Goal: Register for event/course

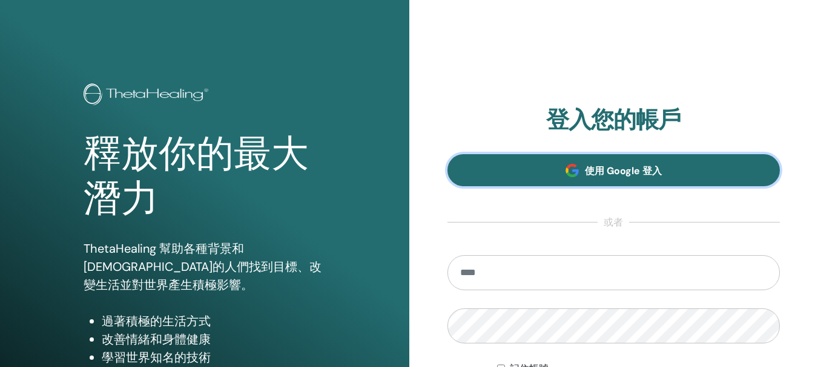
click at [639, 171] on font "使用 Google 登入" at bounding box center [623, 171] width 77 height 13
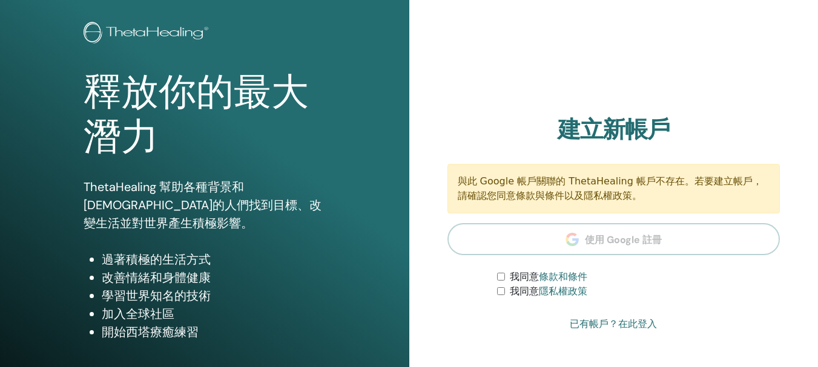
scroll to position [182, 0]
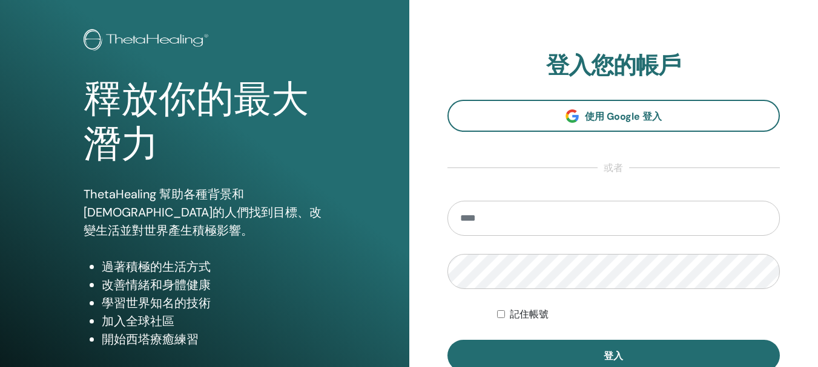
scroll to position [121, 0]
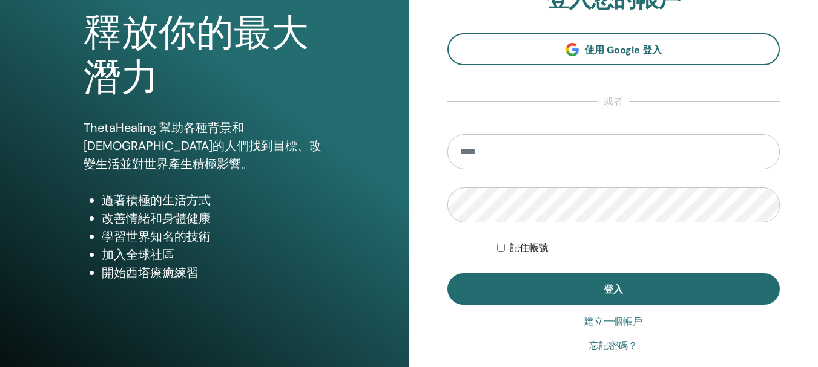
click at [527, 143] on input "email" at bounding box center [613, 151] width 333 height 35
type input "**********"
click at [527, 246] on font "記住帳號" at bounding box center [529, 248] width 39 height 12
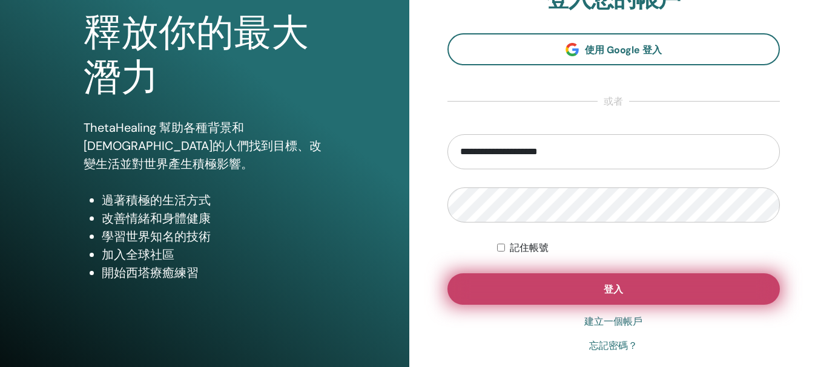
click at [538, 284] on button "登入" at bounding box center [613, 289] width 333 height 31
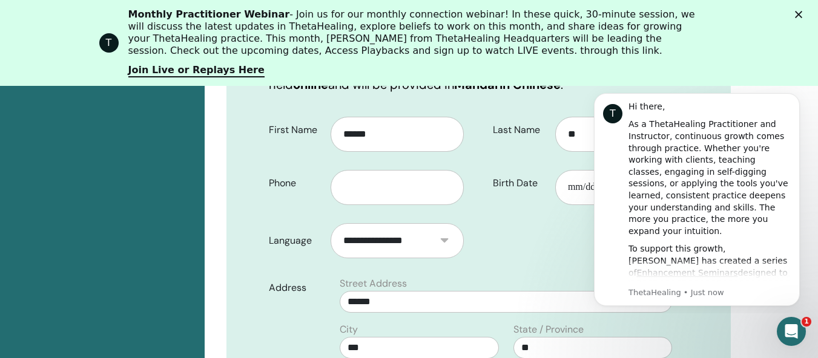
scroll to position [332, 0]
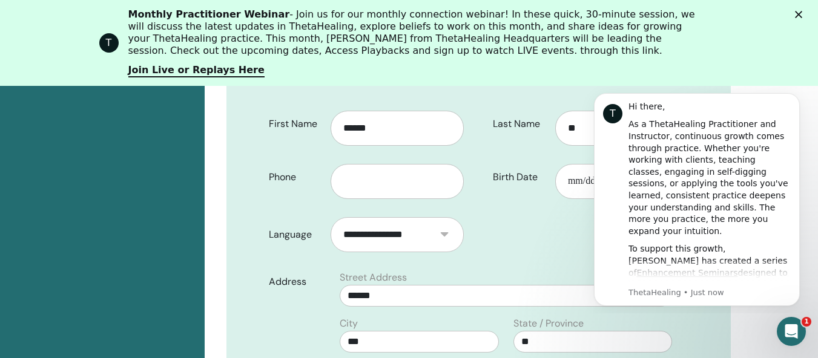
click at [802, 17] on icon "Close" at bounding box center [798, 14] width 7 height 7
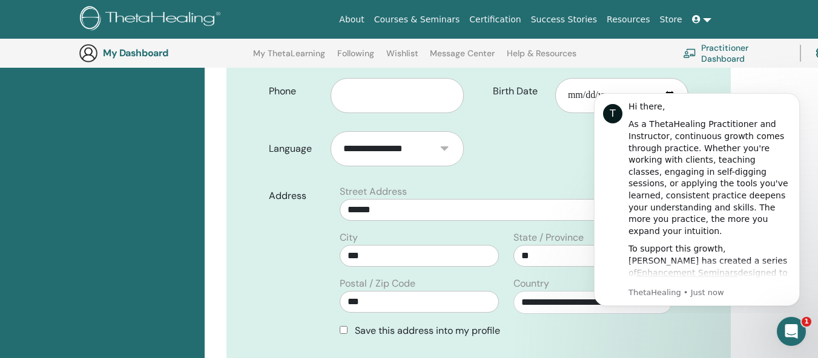
click at [718, 343] on div "Confirm Your Registration You are registering for Advanced DNA with [PERSON_NAM…" at bounding box center [478, 248] width 504 height 812
click at [804, 95] on body "T Hi there, As a ThetaHealing Practitioner and Instructor, continuous growth co…" at bounding box center [696, 198] width 232 height 222
click at [795, 97] on icon "Dismiss notification" at bounding box center [796, 96] width 7 height 7
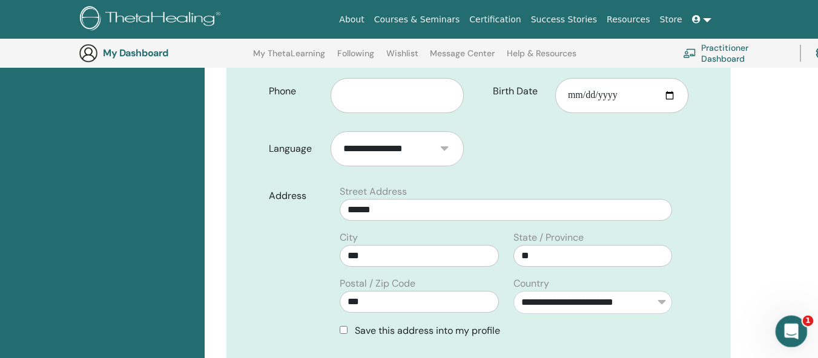
click at [795, 328] on icon "Open Intercom Messenger" at bounding box center [790, 330] width 20 height 20
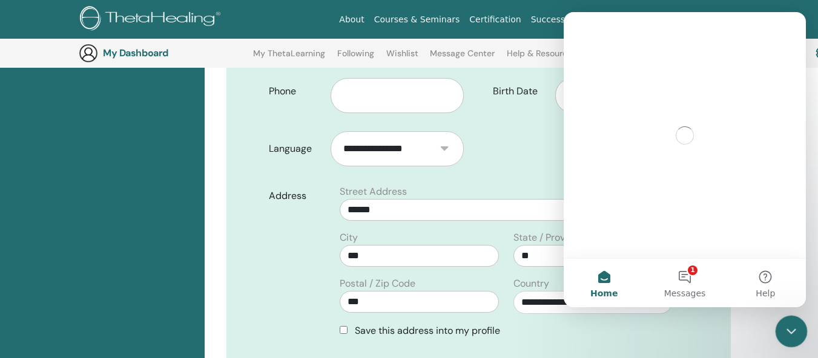
scroll to position [0, 0]
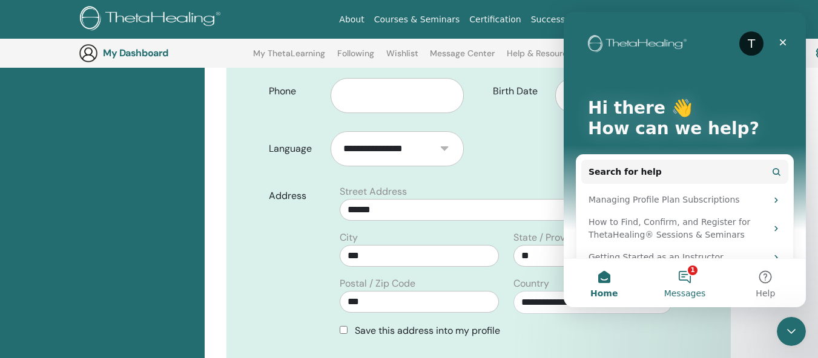
click at [676, 289] on span "Messages" at bounding box center [685, 293] width 42 height 8
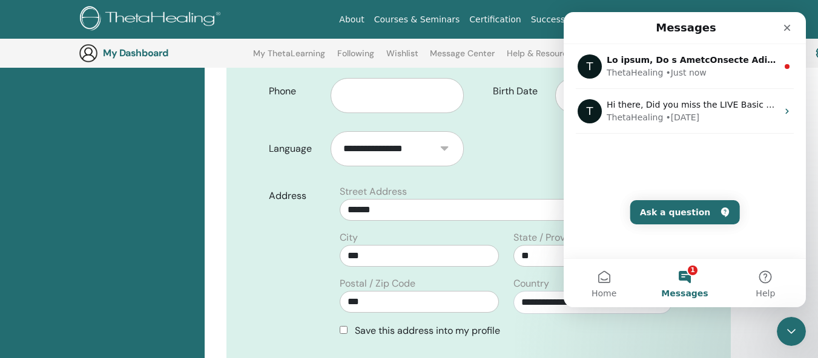
click at [697, 344] on form "**********" at bounding box center [479, 278] width 438 height 525
click at [790, 24] on icon "Close" at bounding box center [787, 28] width 10 height 10
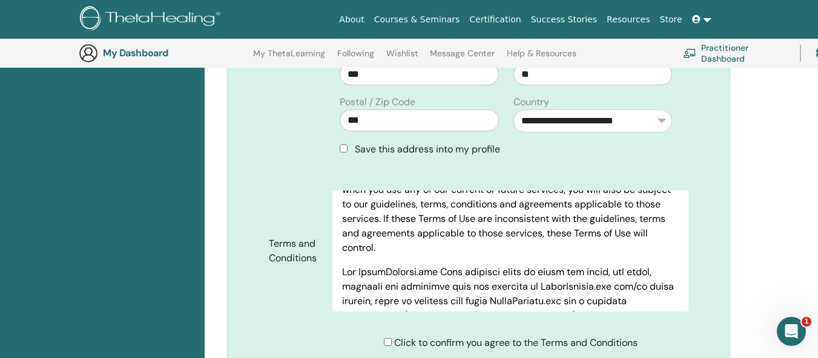
scroll to position [182, 0]
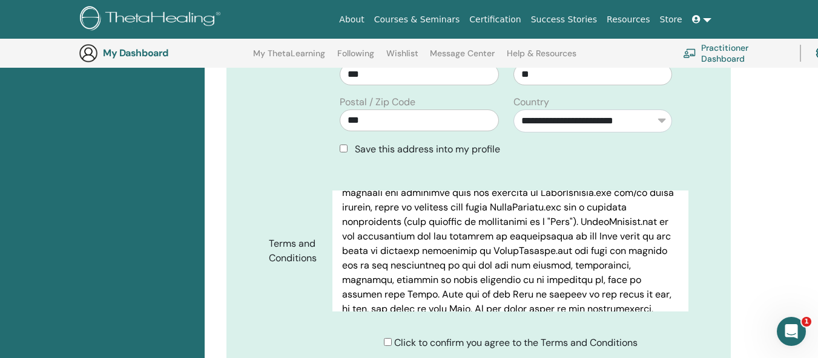
click at [381, 143] on span "Save this address into my profile" at bounding box center [427, 149] width 145 height 13
click at [356, 143] on span "Save this address into my profile" at bounding box center [427, 149] width 145 height 13
click at [338, 142] on div "Save this address into my profile" at bounding box center [505, 149] width 347 height 15
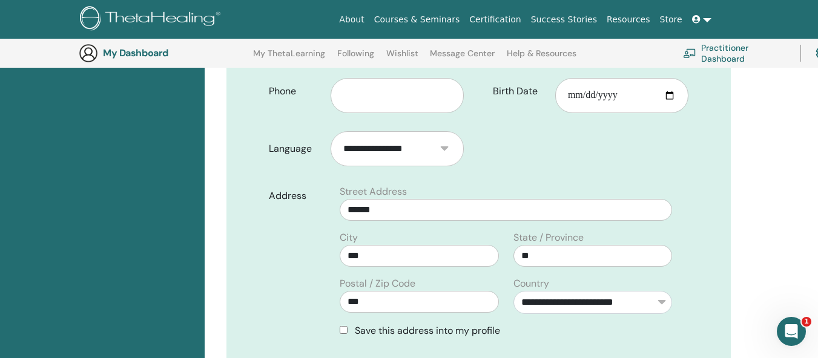
scroll to position [271, 0]
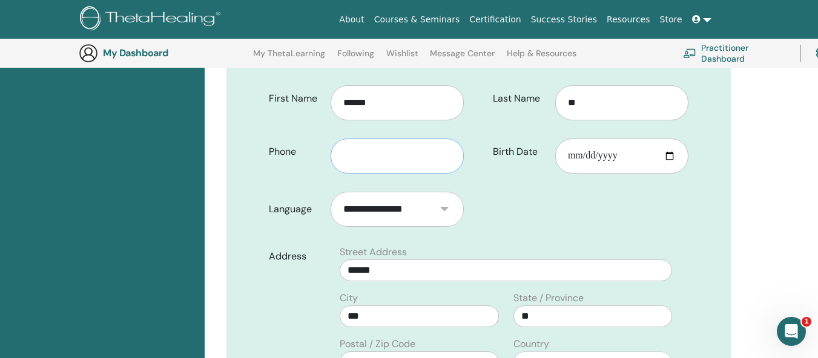
click at [375, 139] on input "text" at bounding box center [397, 156] width 133 height 35
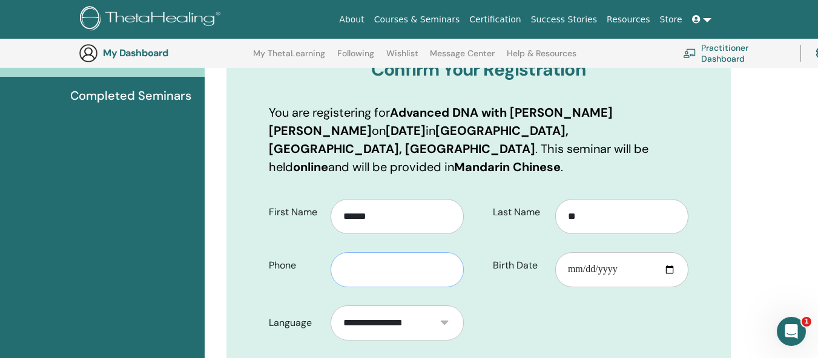
scroll to position [150, 0]
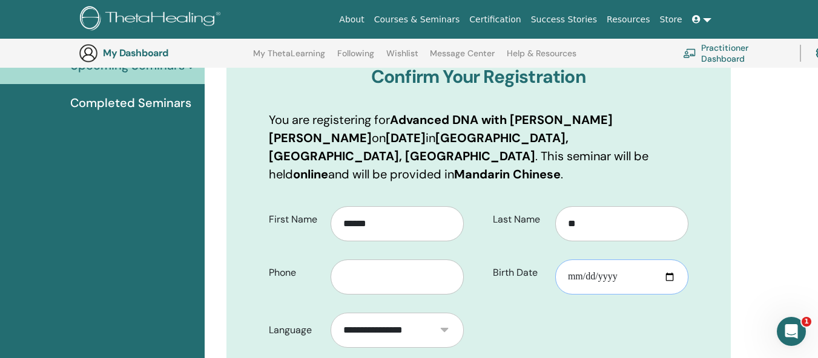
click at [680, 265] on input "Birth Date" at bounding box center [621, 277] width 133 height 35
click at [673, 262] on input "Birth Date" at bounding box center [621, 277] width 133 height 35
type input "**********"
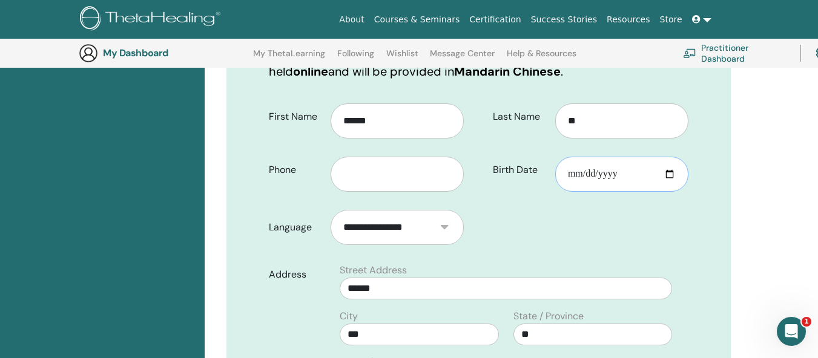
scroll to position [271, 0]
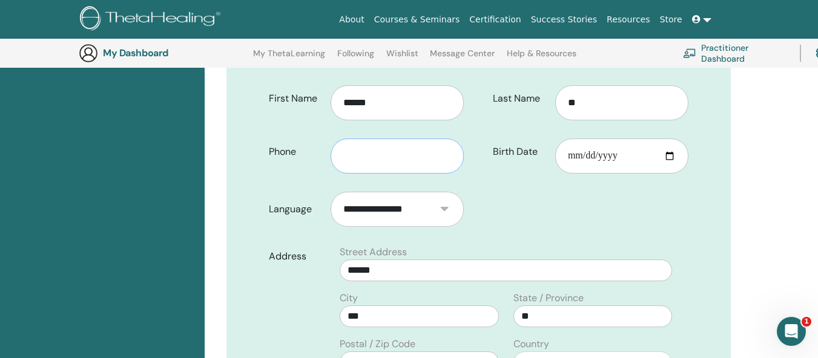
click at [362, 139] on input "text" at bounding box center [397, 156] width 133 height 35
type input "**********"
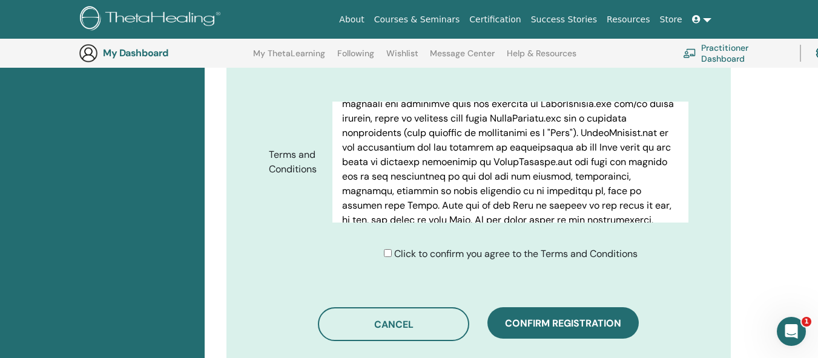
scroll to position [634, 0]
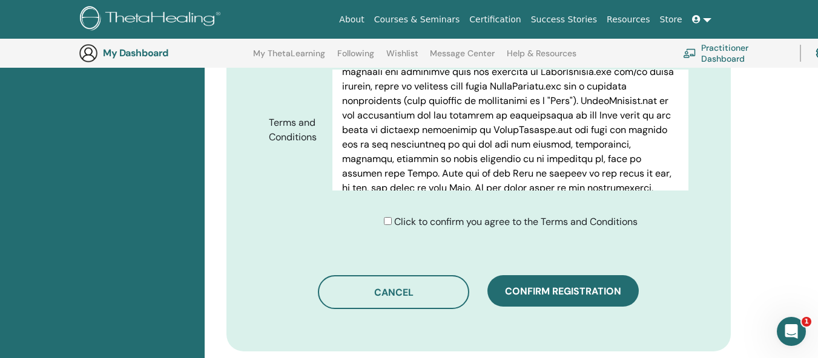
click at [459, 215] on span "Click to confirm you agree to the Terms and Conditions" at bounding box center [515, 221] width 243 height 13
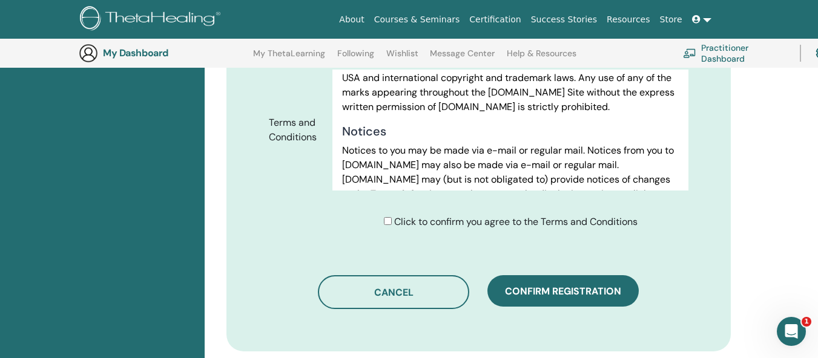
scroll to position [6975, 0]
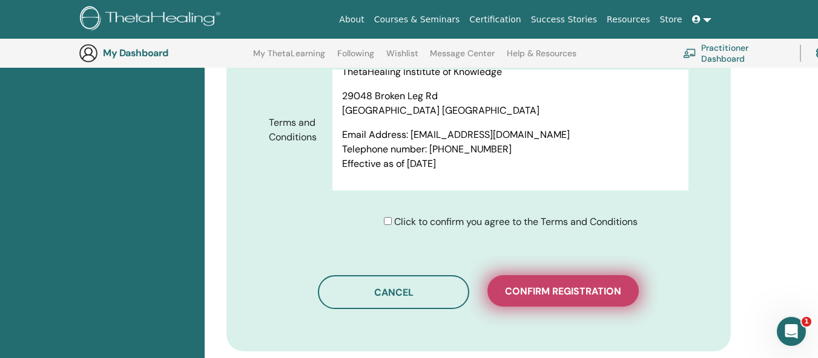
click at [568, 282] on button "Confirm registration" at bounding box center [562, 290] width 151 height 31
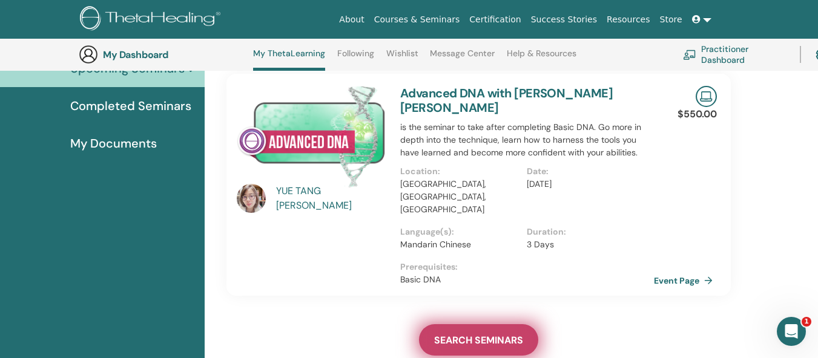
click at [481, 334] on span "SEARCH SEMINARS" at bounding box center [478, 340] width 89 height 13
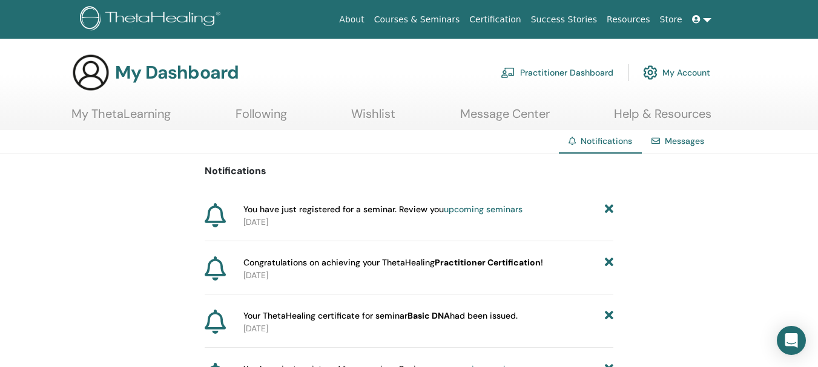
click at [728, 188] on div "Notifications You have just registered for a seminar. Review you upcoming semin…" at bounding box center [409, 277] width 818 height 247
click at [737, 230] on div "Notifications You have just registered for a seminar. Review you upcoming semin…" at bounding box center [409, 277] width 818 height 247
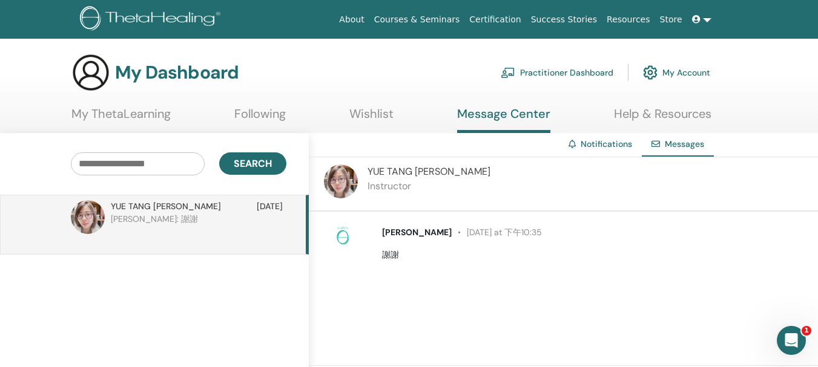
click at [383, 171] on span "[PERSON_NAME]" at bounding box center [428, 171] width 123 height 13
click at [146, 109] on link "My ThetaLearning" at bounding box center [120, 119] width 99 height 24
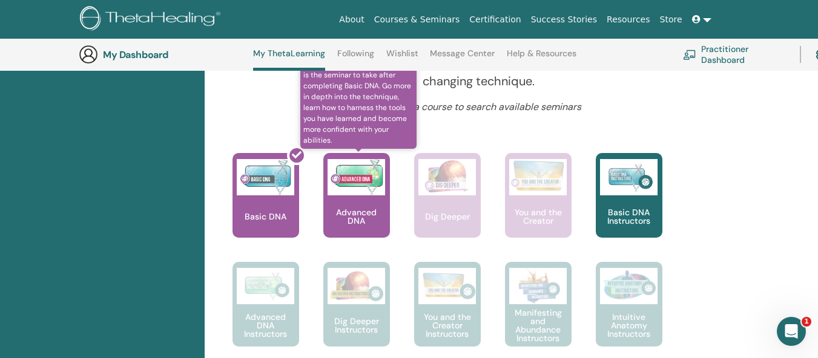
scroll to position [516, 0]
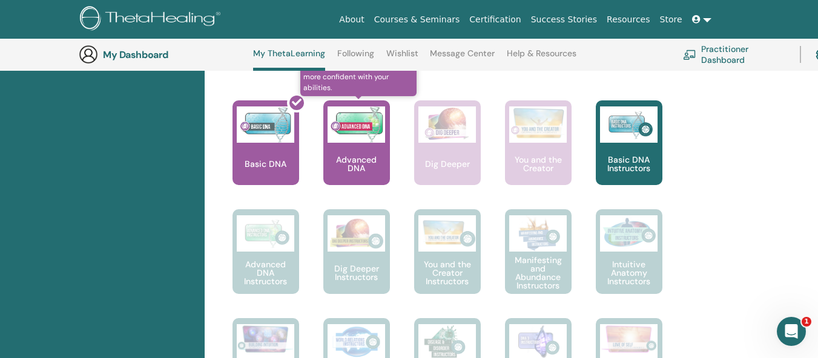
click at [335, 131] on img at bounding box center [356, 125] width 58 height 36
